Goal: Unclear

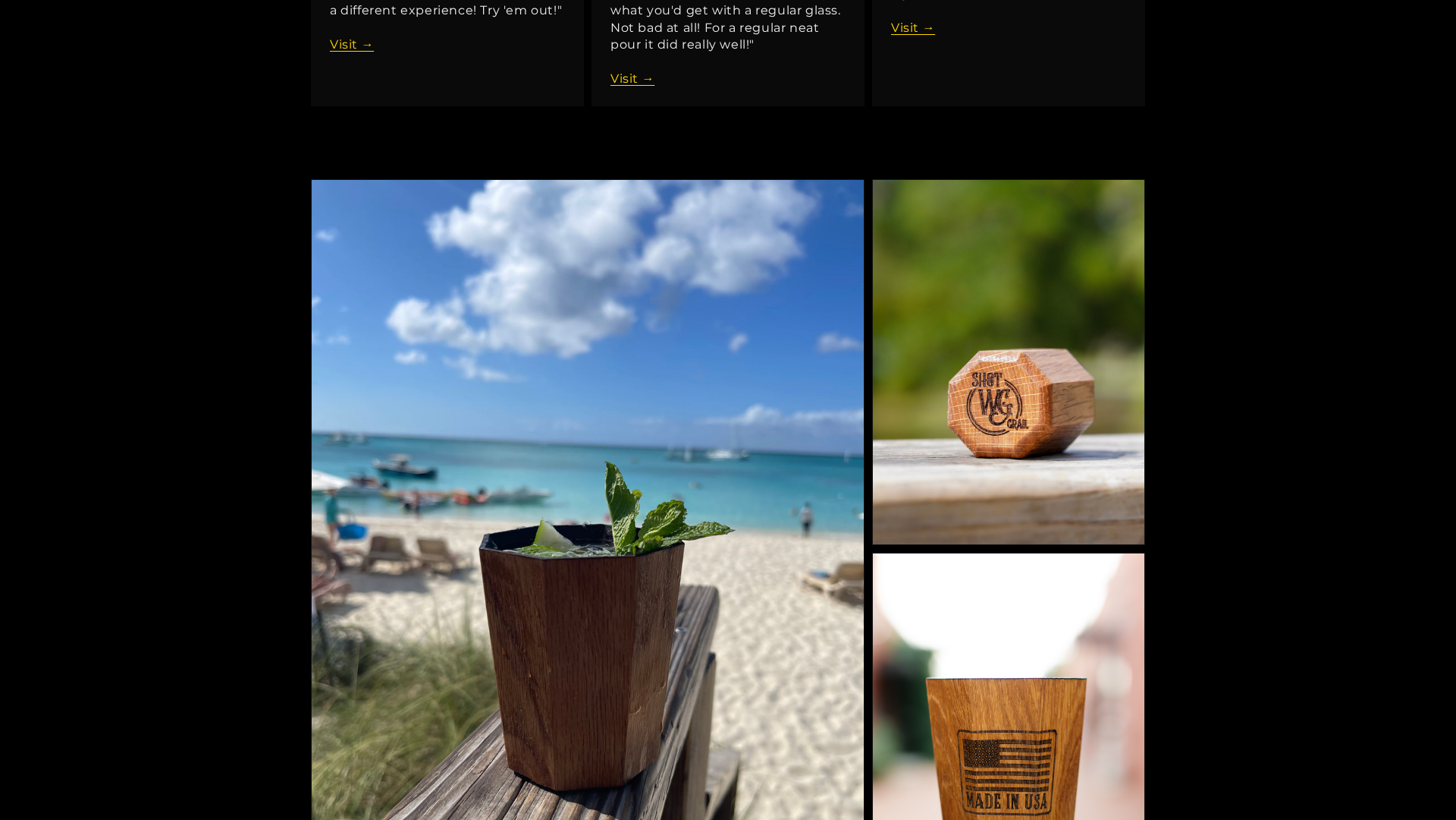
scroll to position [2890, 0]
